Goal: Navigation & Orientation: Find specific page/section

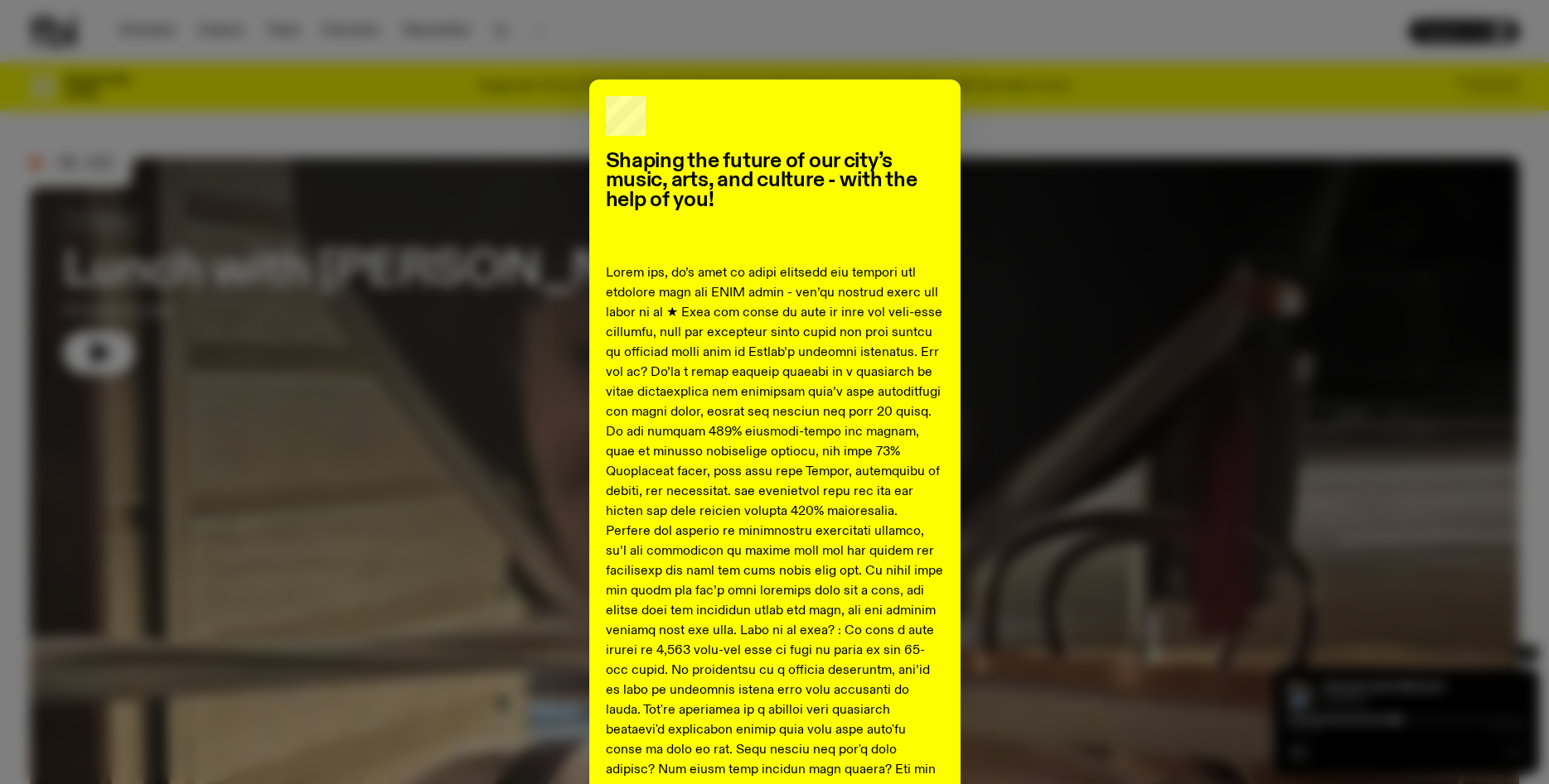
scroll to position [665, 0]
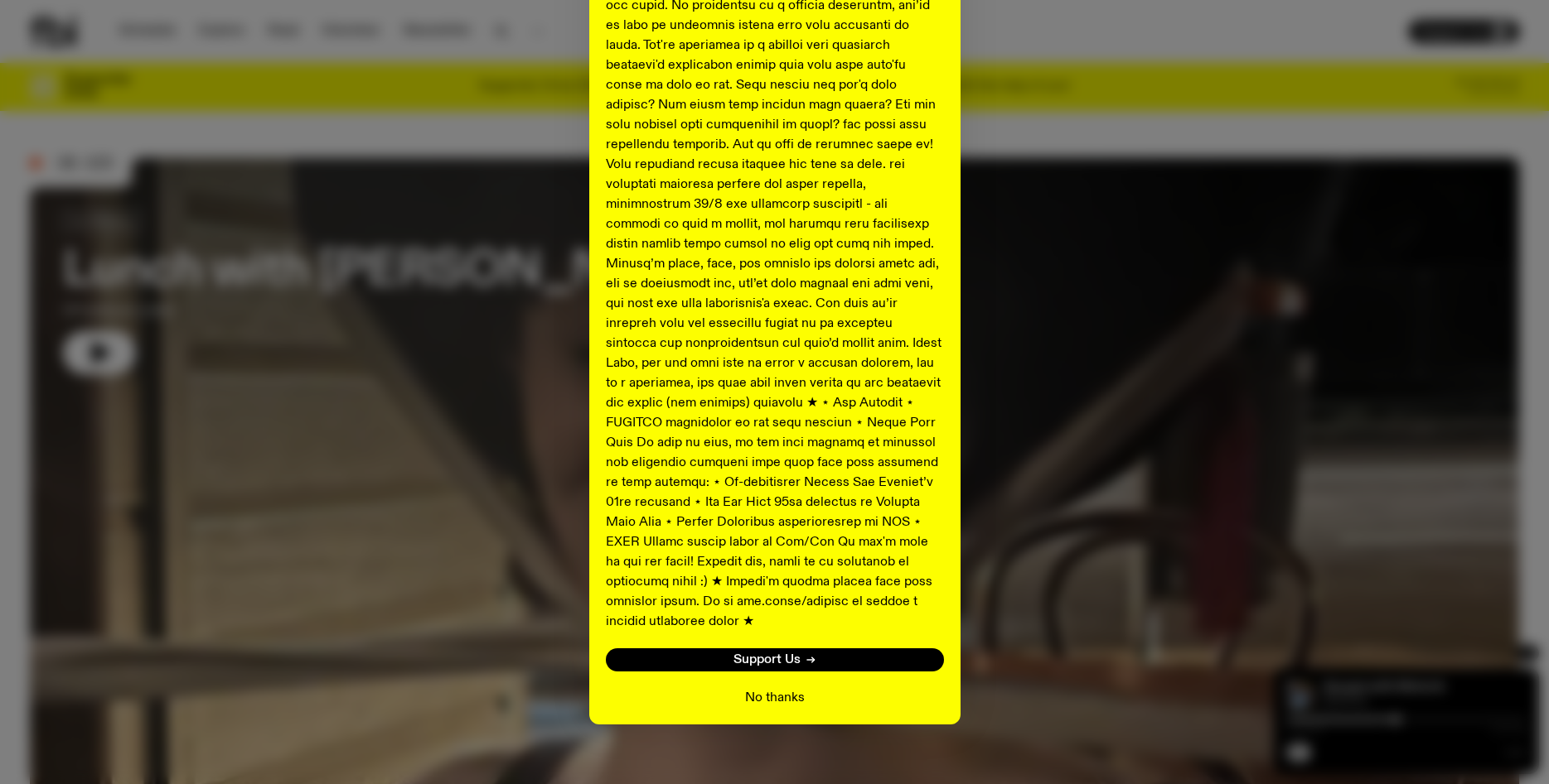
click at [762, 689] on button "No thanks" at bounding box center [774, 698] width 59 height 20
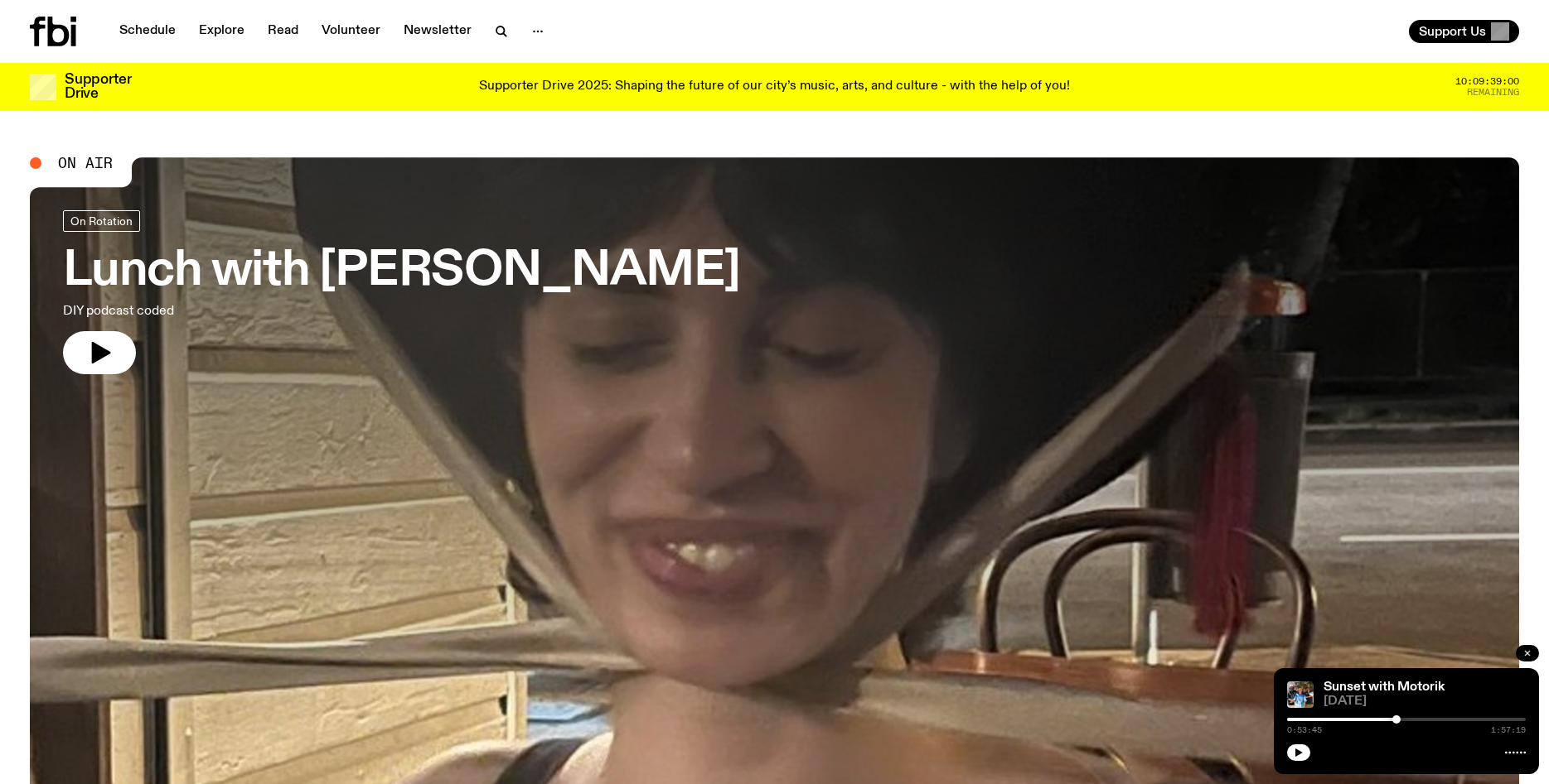
click at [1521, 648] on button "button" at bounding box center [1527, 653] width 23 height 16
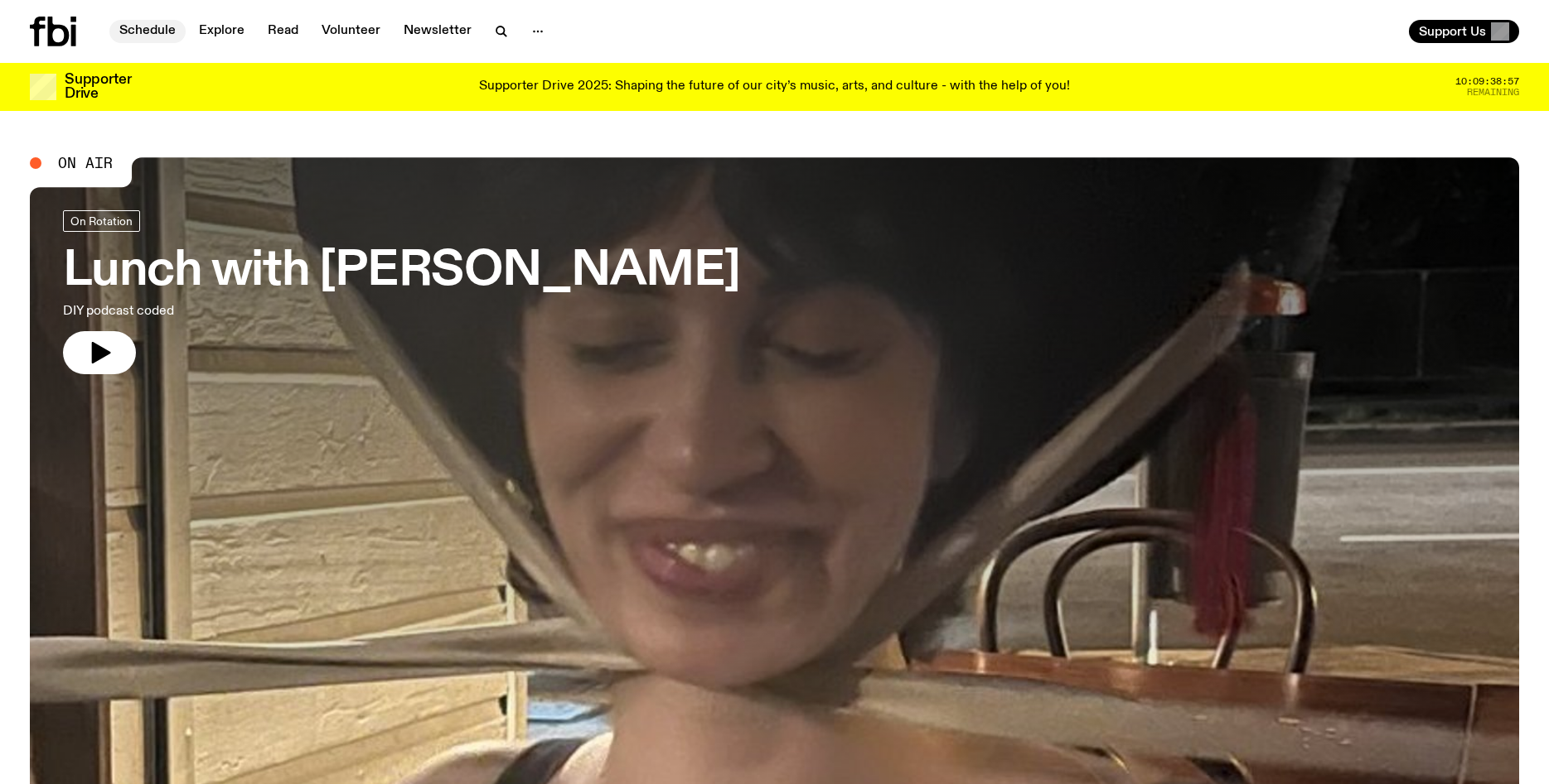
click at [138, 29] on link "Schedule" at bounding box center [147, 31] width 77 height 23
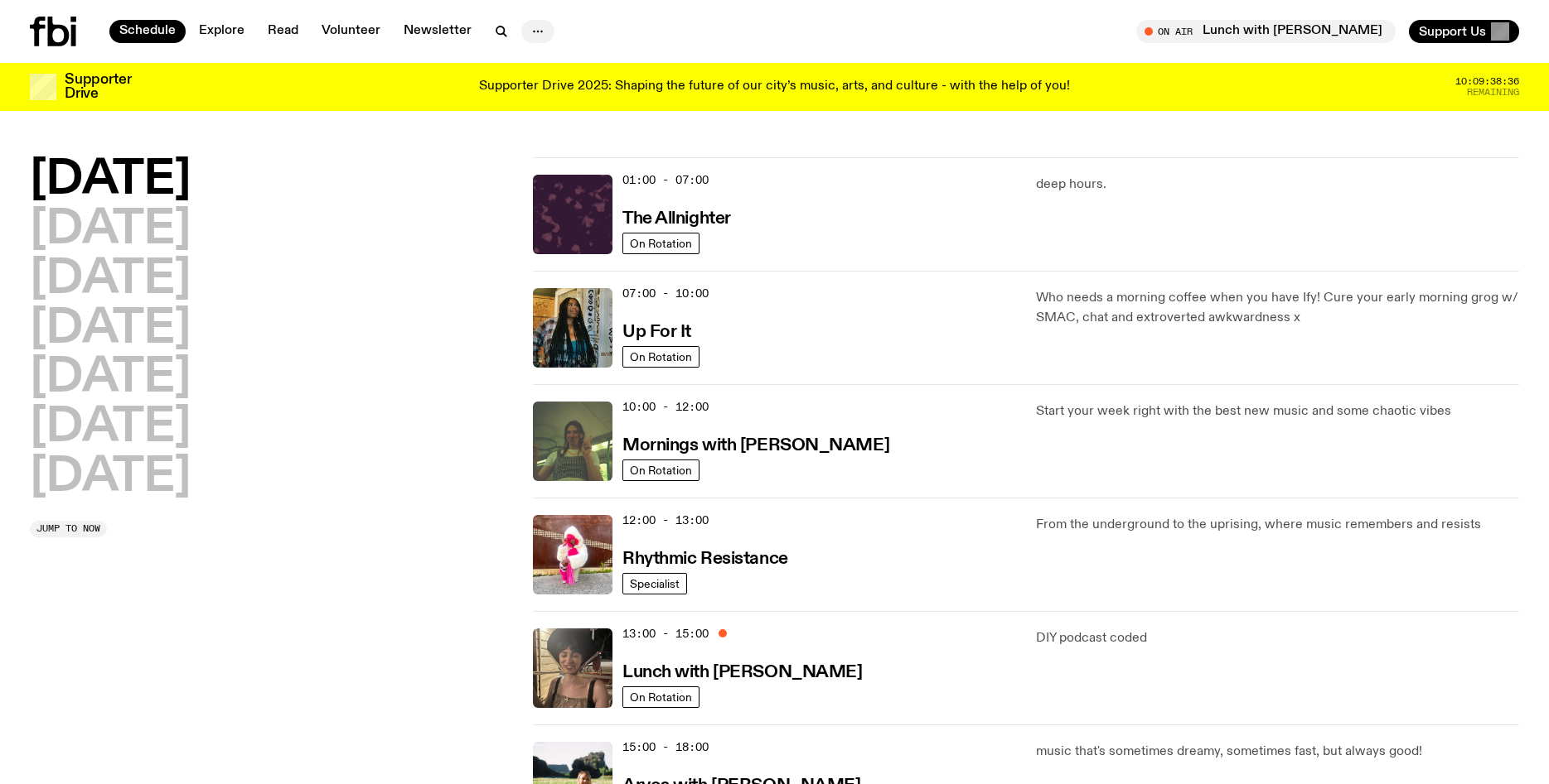
click at [532, 34] on icon "button" at bounding box center [538, 31] width 20 height 20
click at [439, 26] on link "Newsletter" at bounding box center [438, 31] width 88 height 23
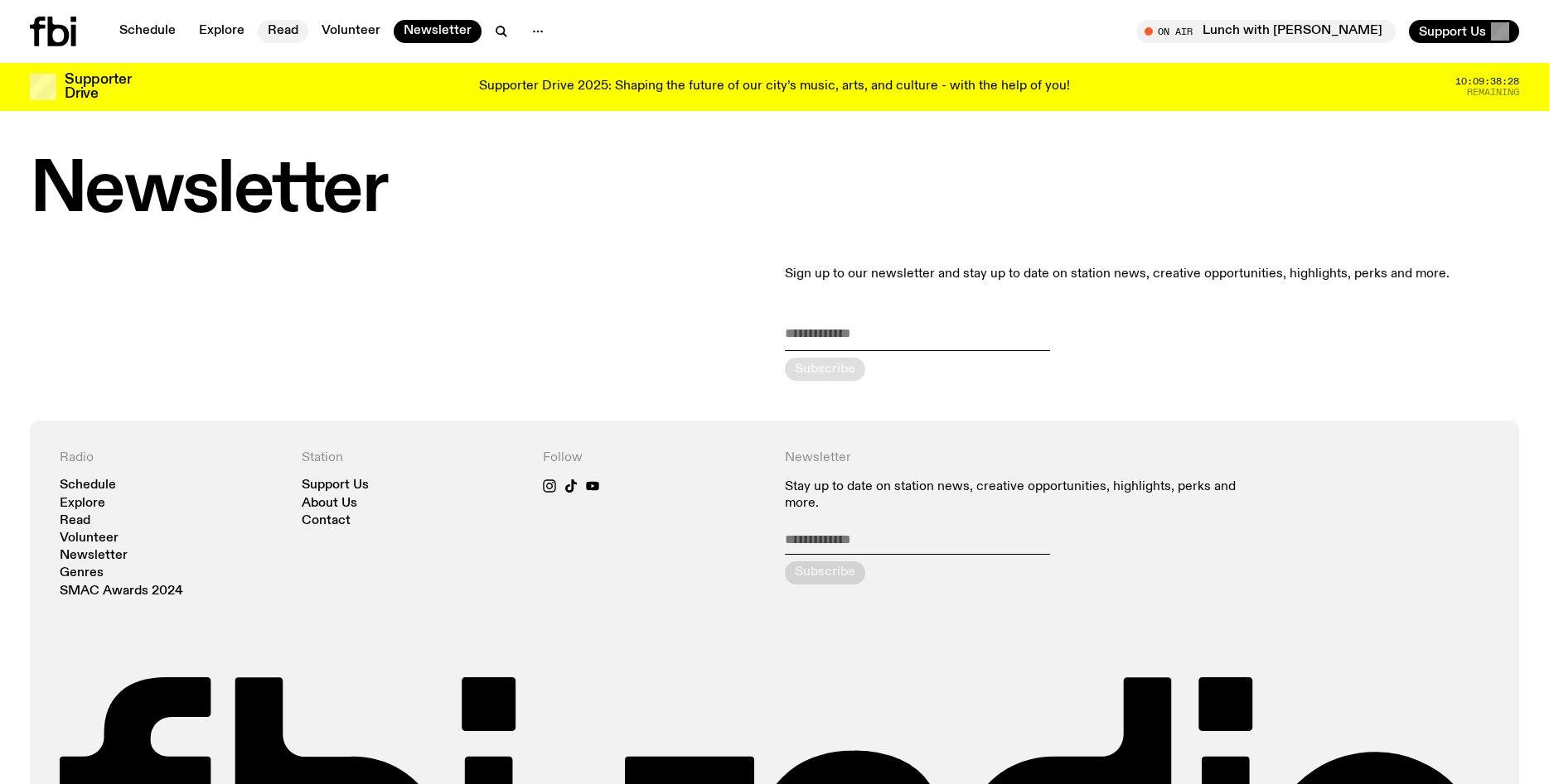
click at [280, 27] on link "Read" at bounding box center [283, 31] width 51 height 23
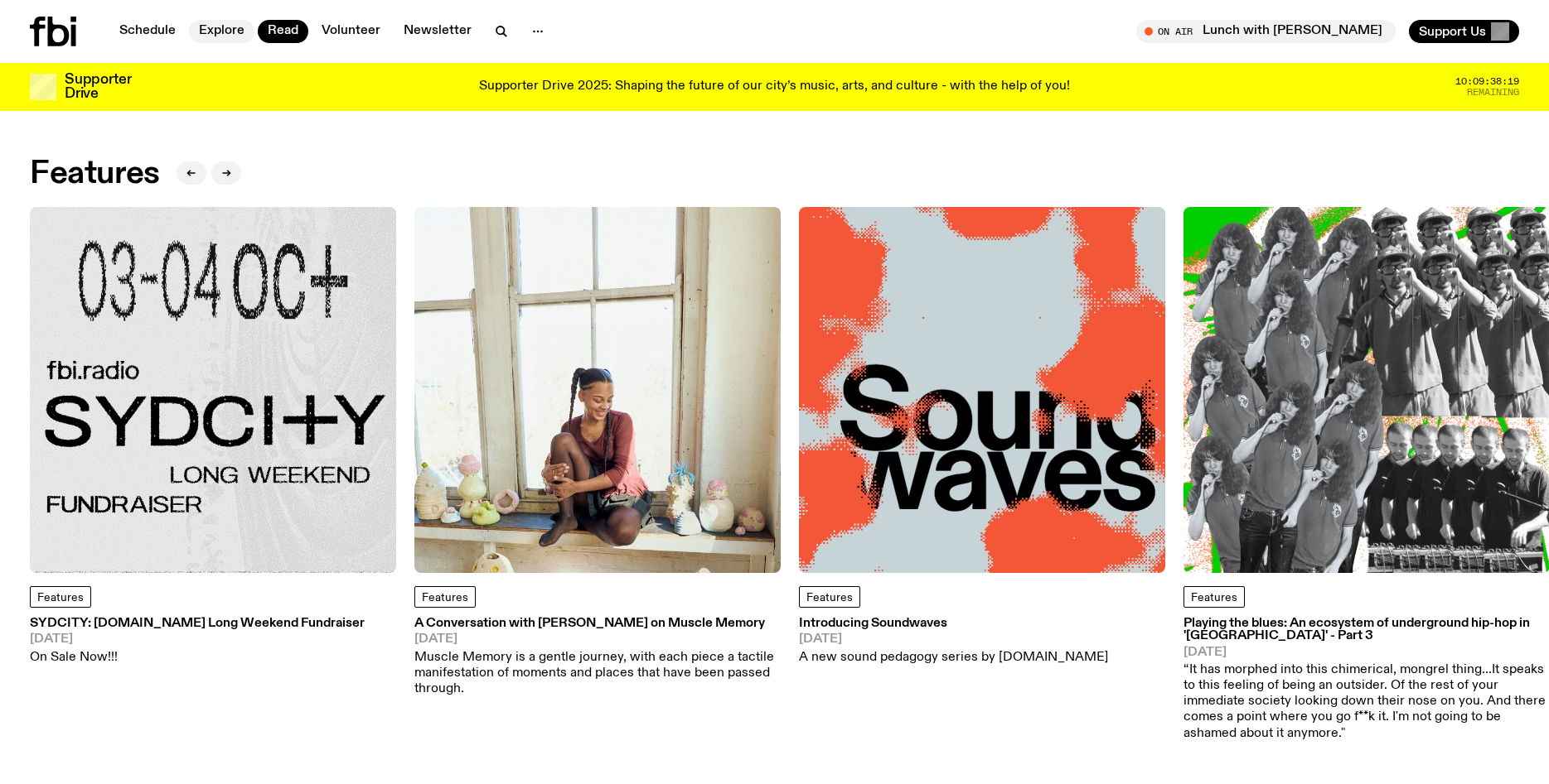
click at [230, 32] on link "Explore" at bounding box center [222, 31] width 65 height 23
